Goal: Communication & Community: Ask a question

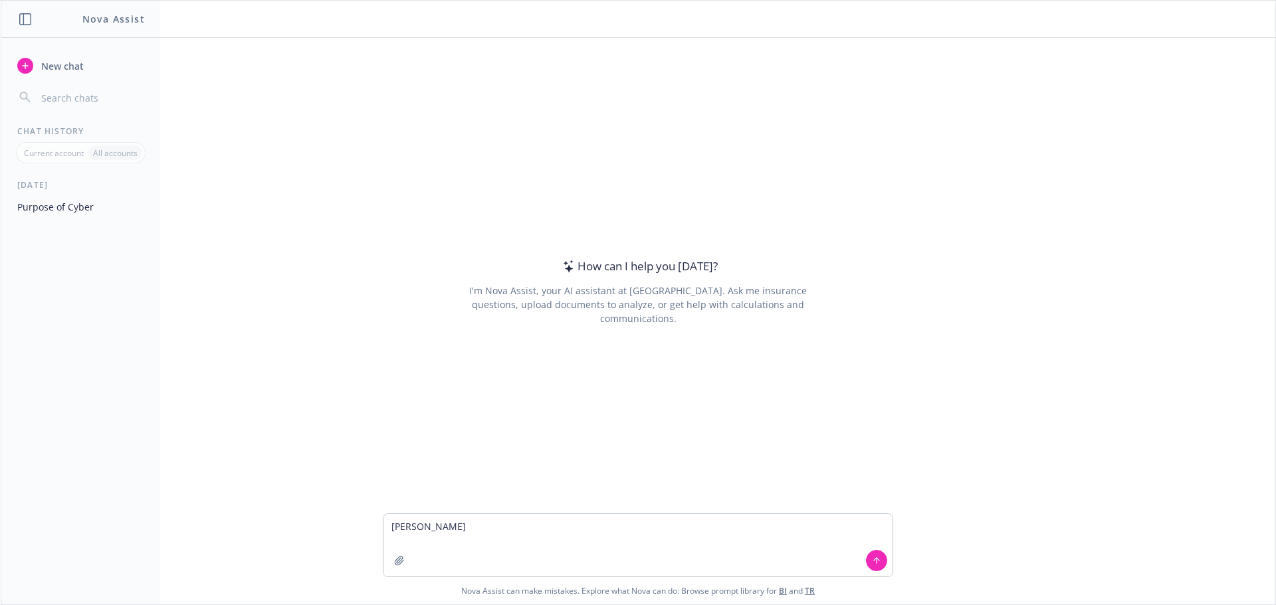
type textarea "[PERSON_NAME] Jeep wagoneer"
